Goal: Task Accomplishment & Management: Manage account settings

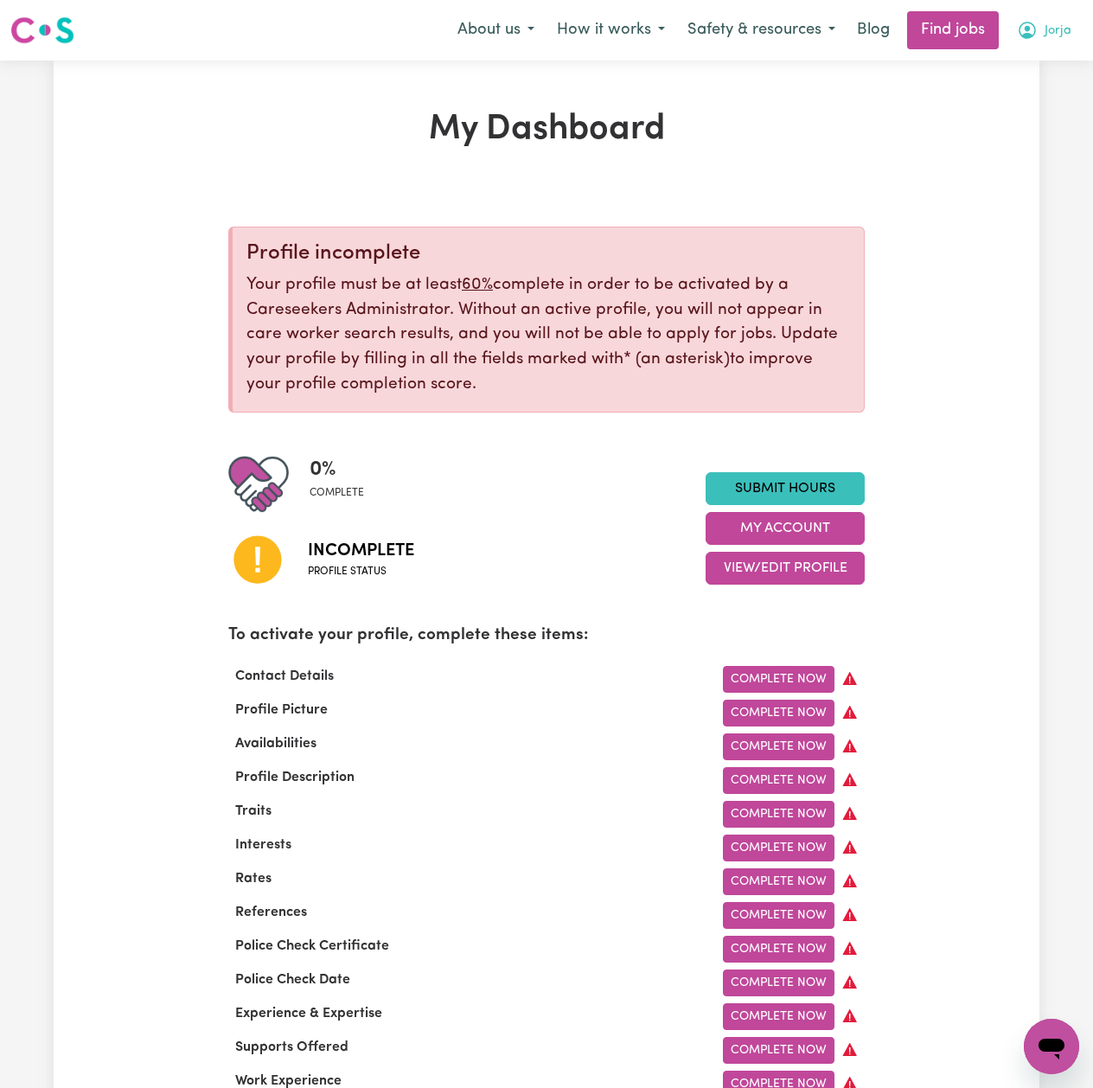
click at [1041, 46] on button "Jorja" at bounding box center [1044, 30] width 77 height 36
click at [1004, 143] on link "Logout" at bounding box center [1013, 132] width 137 height 33
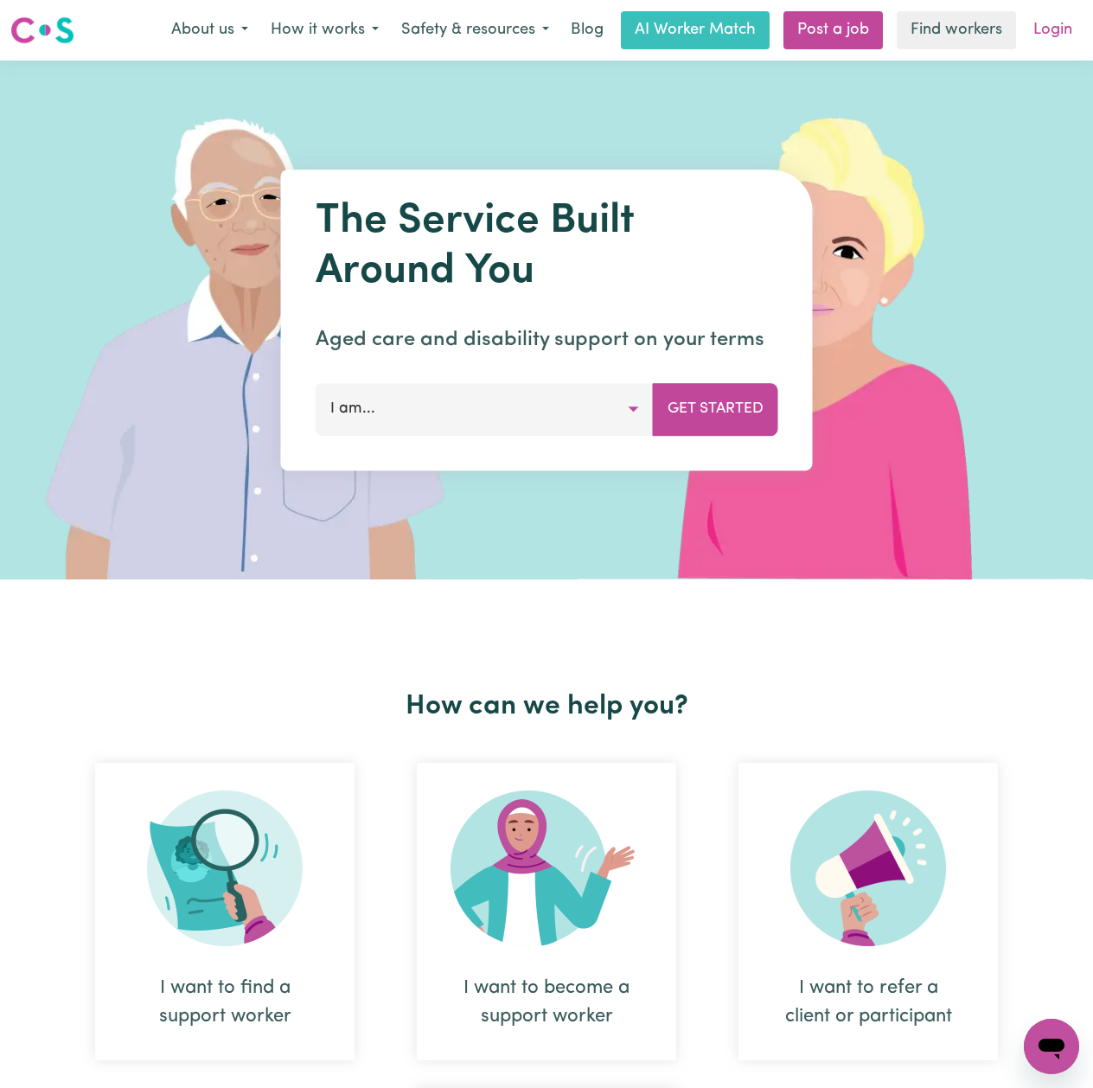
click at [1059, 24] on link "Login" at bounding box center [1053, 30] width 60 height 38
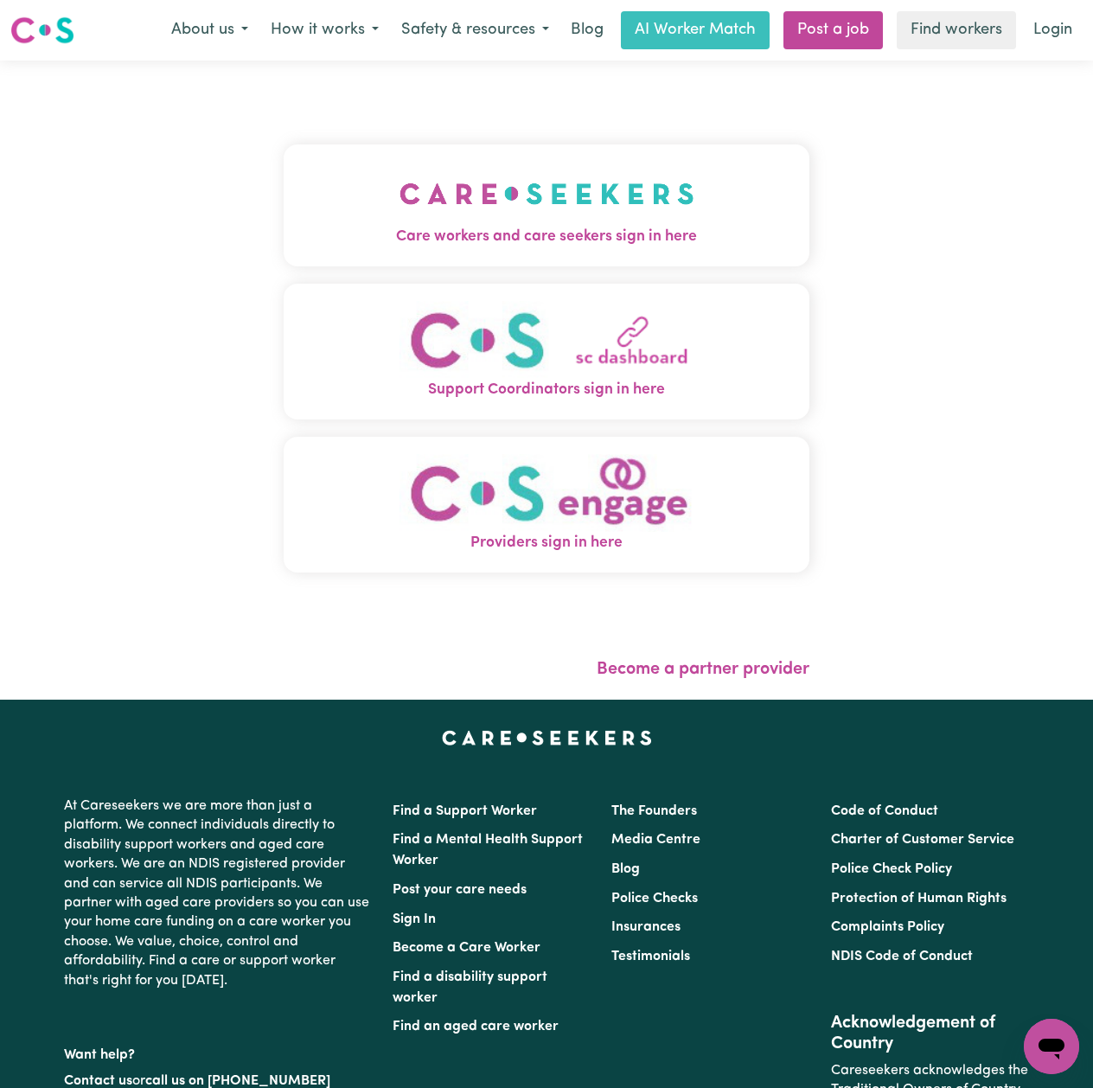
click at [400, 162] on img "Care workers and care seekers sign in here" at bounding box center [547, 194] width 295 height 64
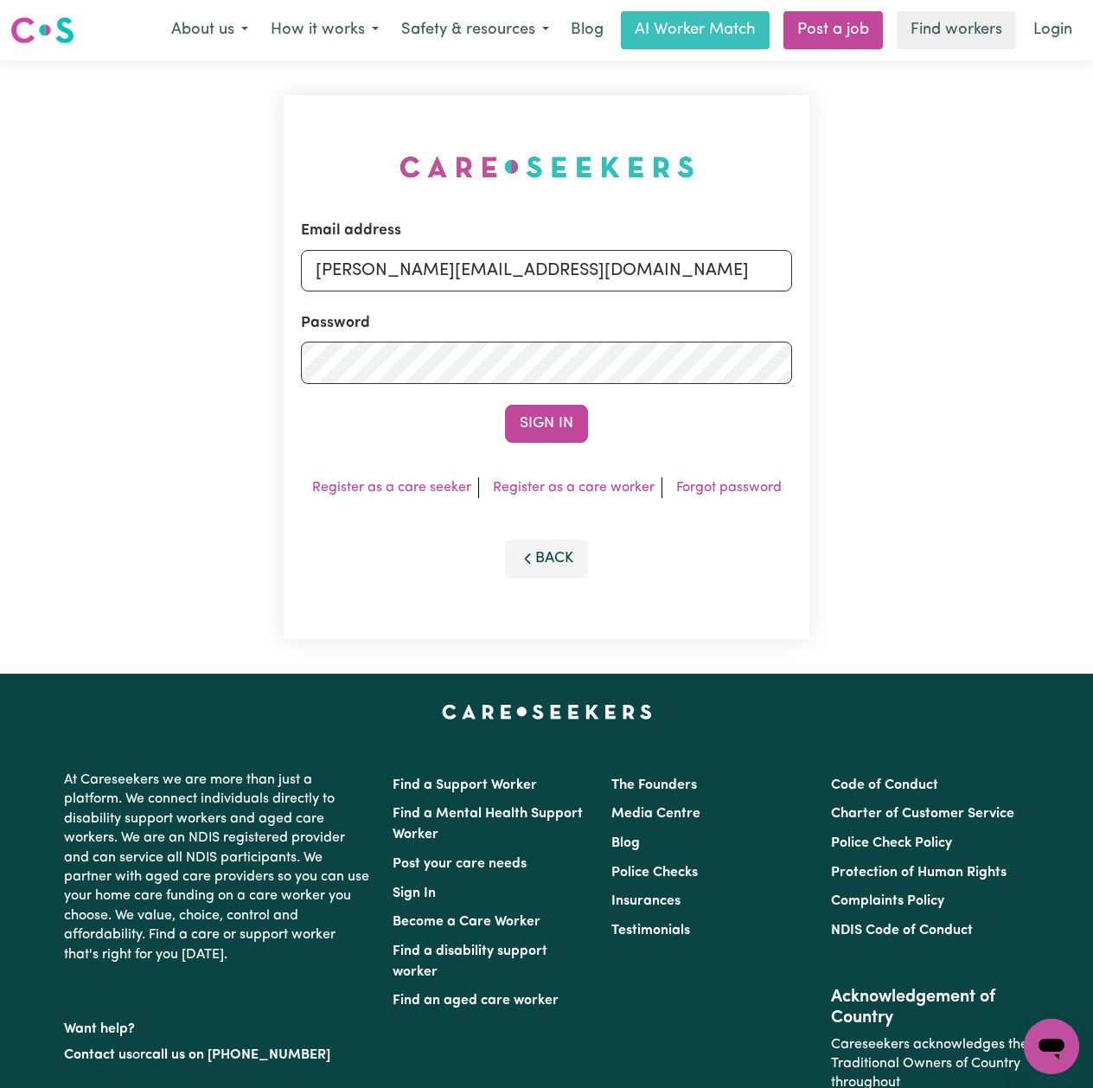
click at [492, 301] on form "Email address [PERSON_NAME][EMAIL_ADDRESS][DOMAIN_NAME] Password Sign In" at bounding box center [546, 331] width 491 height 223
click at [485, 271] on input "[PERSON_NAME][EMAIL_ADDRESS][DOMAIN_NAME]" at bounding box center [546, 271] width 491 height 42
drag, startPoint x: 406, startPoint y: 277, endPoint x: 914, endPoint y: 322, distance: 510.5
click at [914, 322] on div "Email address Superuser~[EMAIL_ADDRESS][DOMAIN_NAME] Password Sign In Register …" at bounding box center [546, 367] width 1093 height 613
type input "Superuser~[EMAIL_ADDRESS][DOMAIN_NAME]"
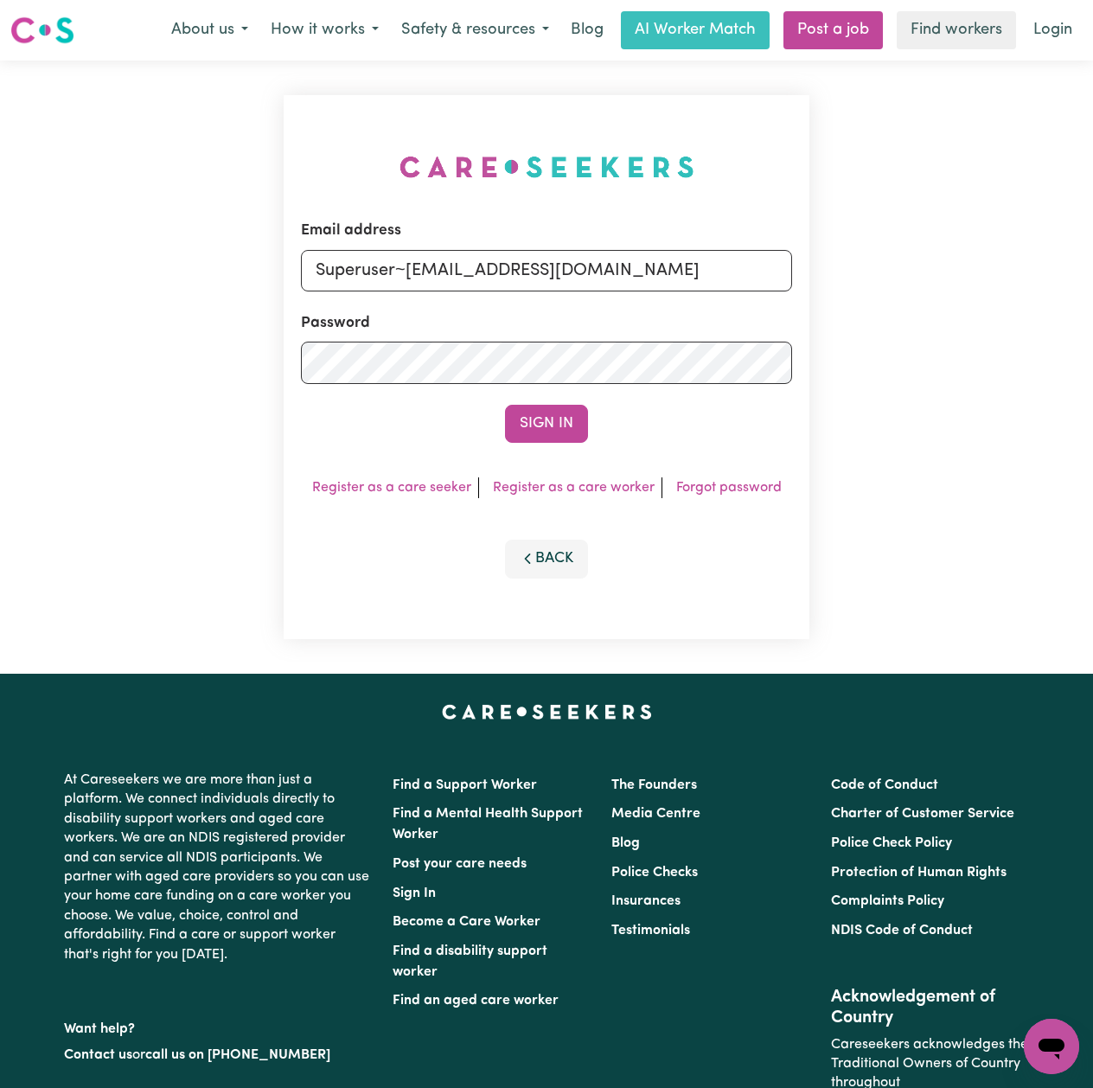
click at [519, 419] on button "Sign In" at bounding box center [546, 424] width 83 height 38
